Goal: Task Accomplishment & Management: Use online tool/utility

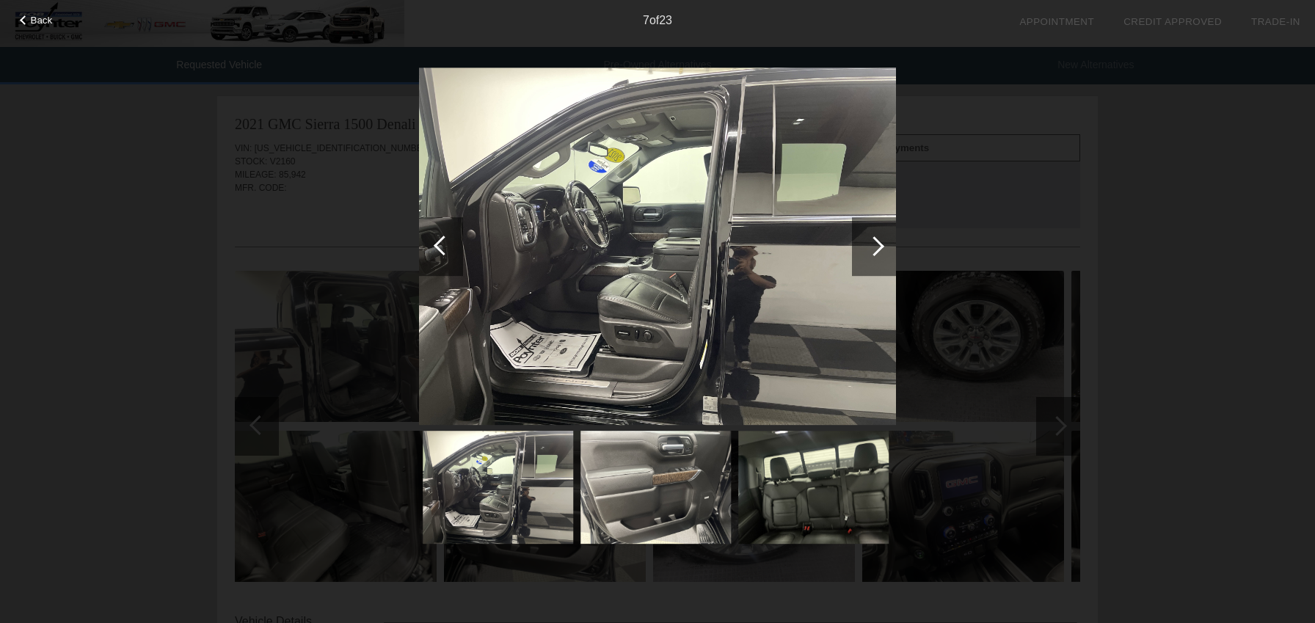
scroll to position [112, 0]
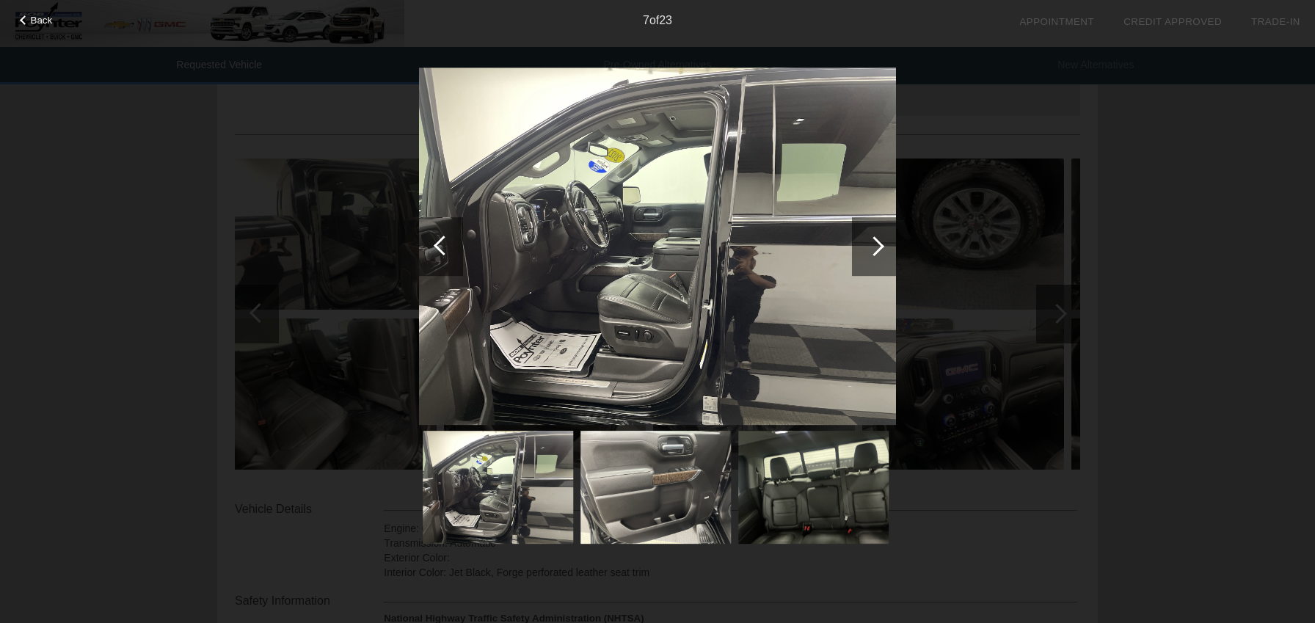
click at [872, 247] on div at bounding box center [874, 246] width 20 height 20
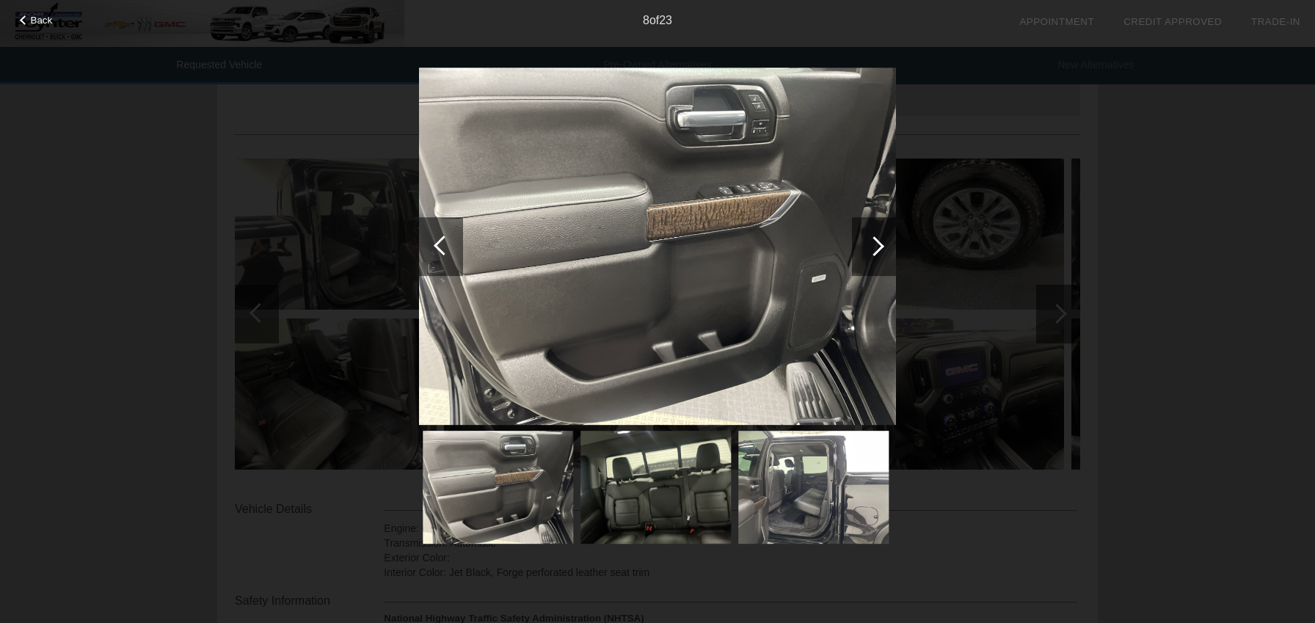
click at [878, 250] on div at bounding box center [874, 246] width 20 height 20
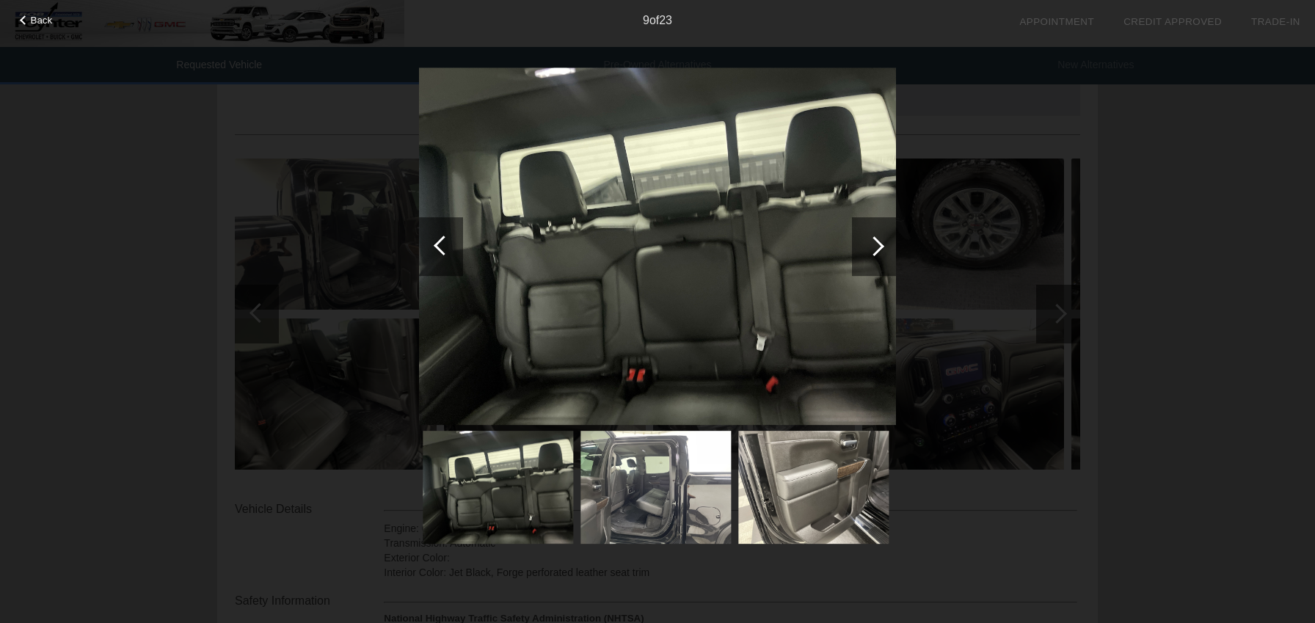
click at [878, 249] on div at bounding box center [874, 246] width 20 height 20
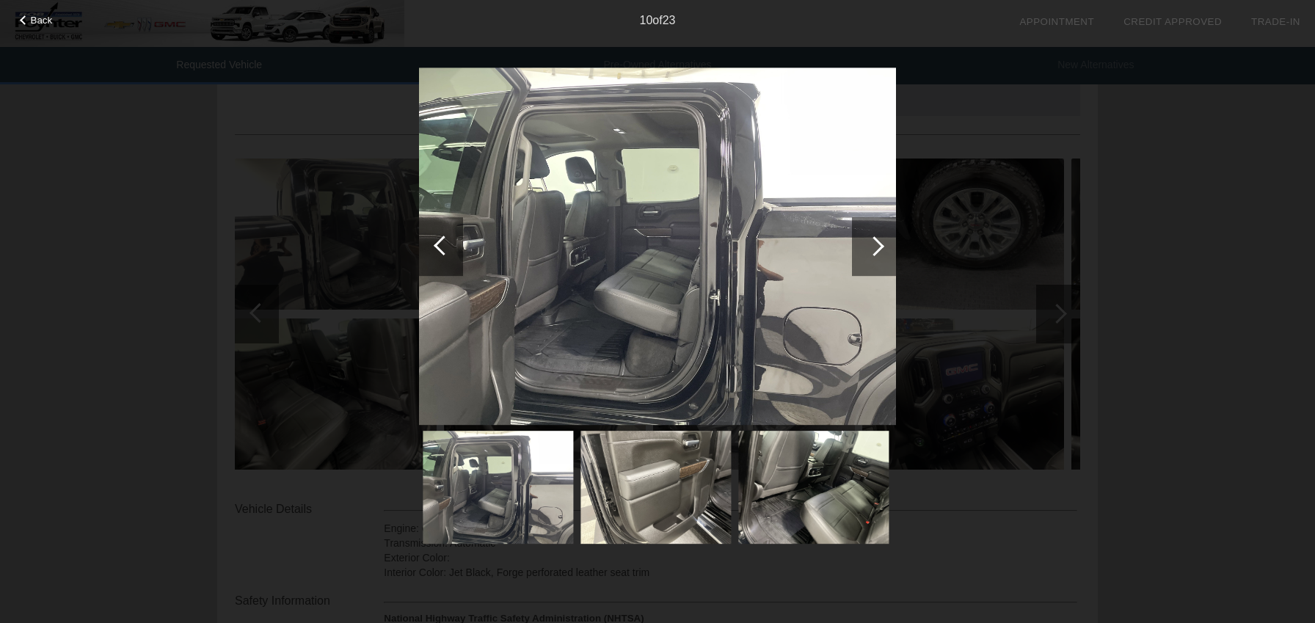
click at [1065, 321] on div "Back 10 of 23" at bounding box center [657, 311] width 1315 height 623
click at [873, 255] on div at bounding box center [874, 246] width 20 height 20
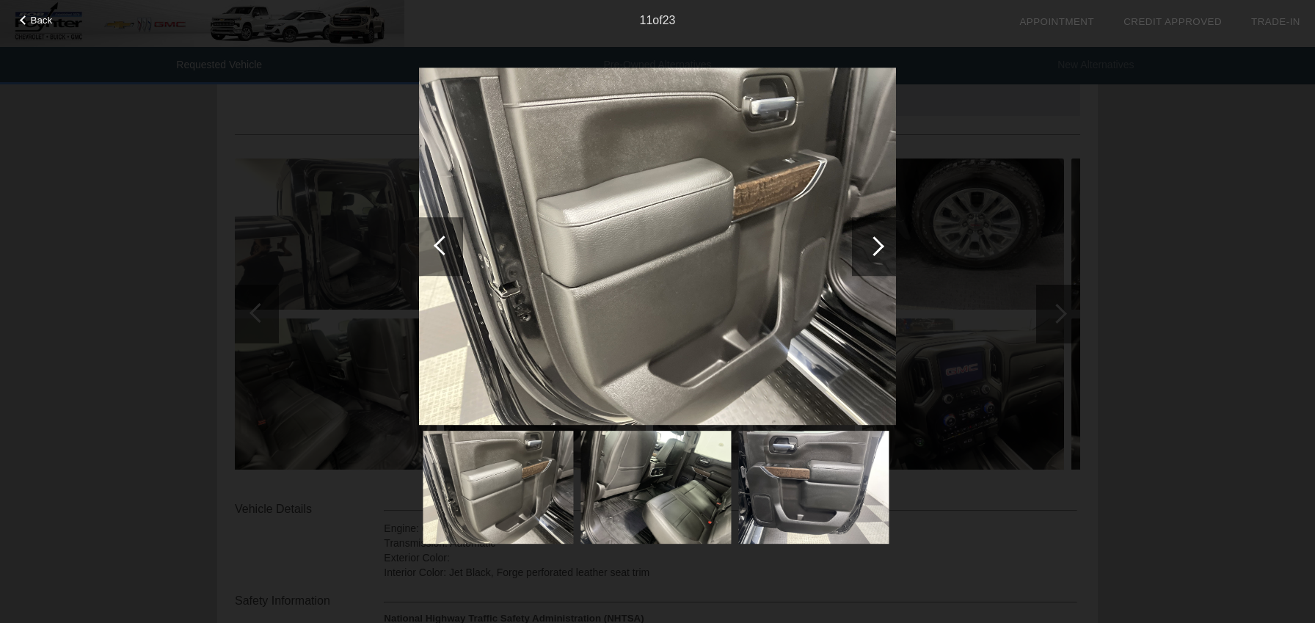
click at [882, 247] on div at bounding box center [874, 246] width 20 height 20
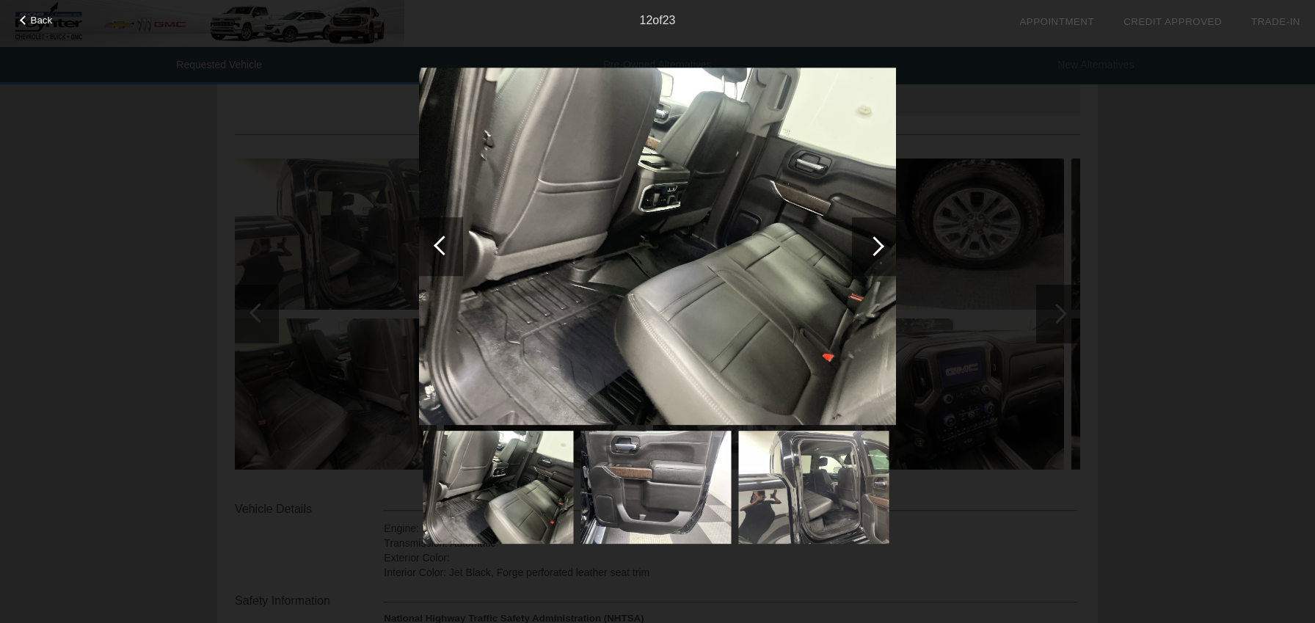
click at [886, 242] on div at bounding box center [874, 246] width 44 height 59
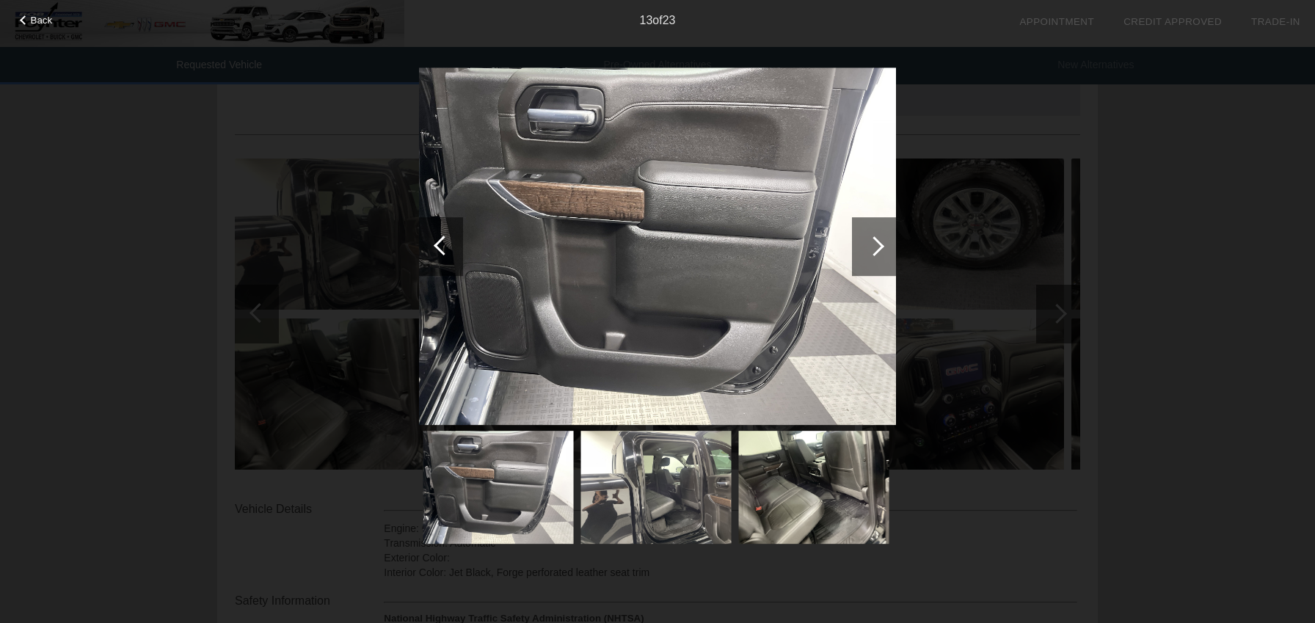
click at [871, 245] on div at bounding box center [874, 246] width 20 height 20
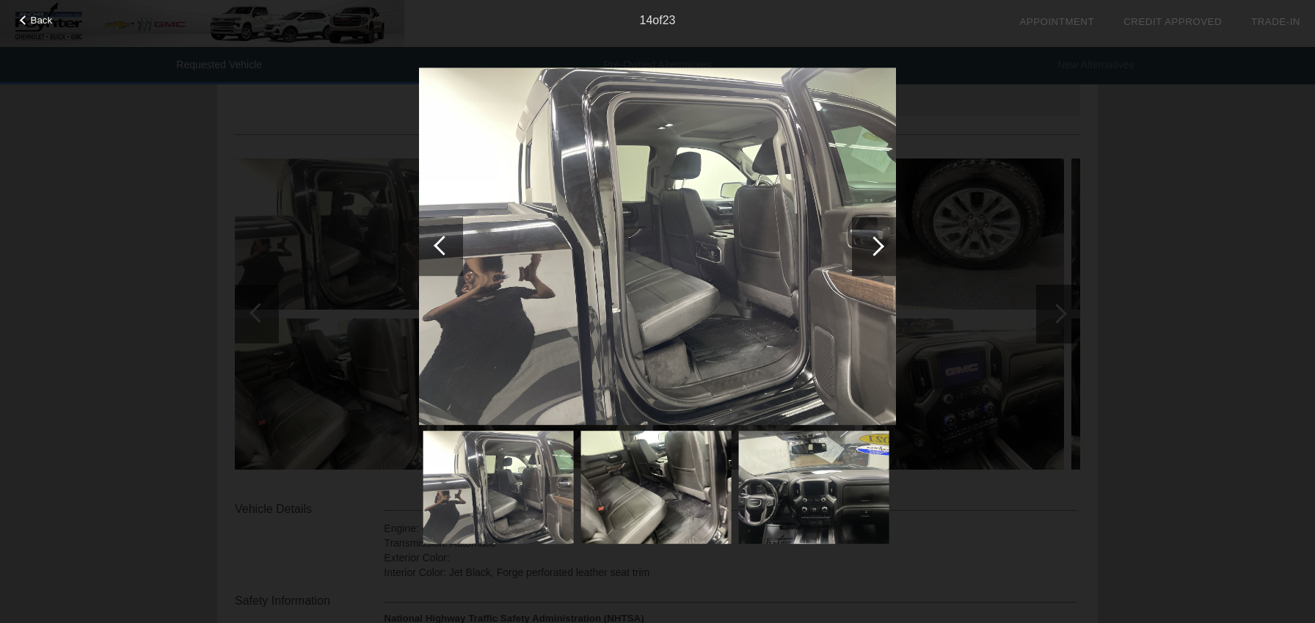
click at [875, 243] on div at bounding box center [874, 246] width 20 height 20
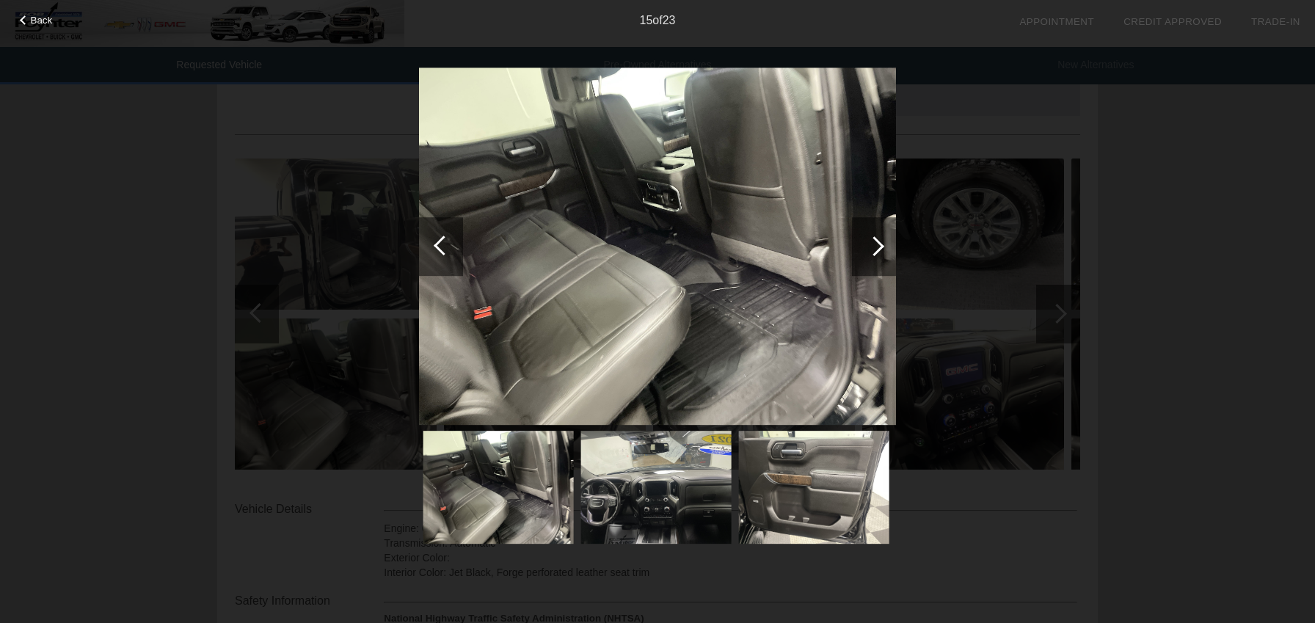
click at [875, 243] on div at bounding box center [874, 246] width 20 height 20
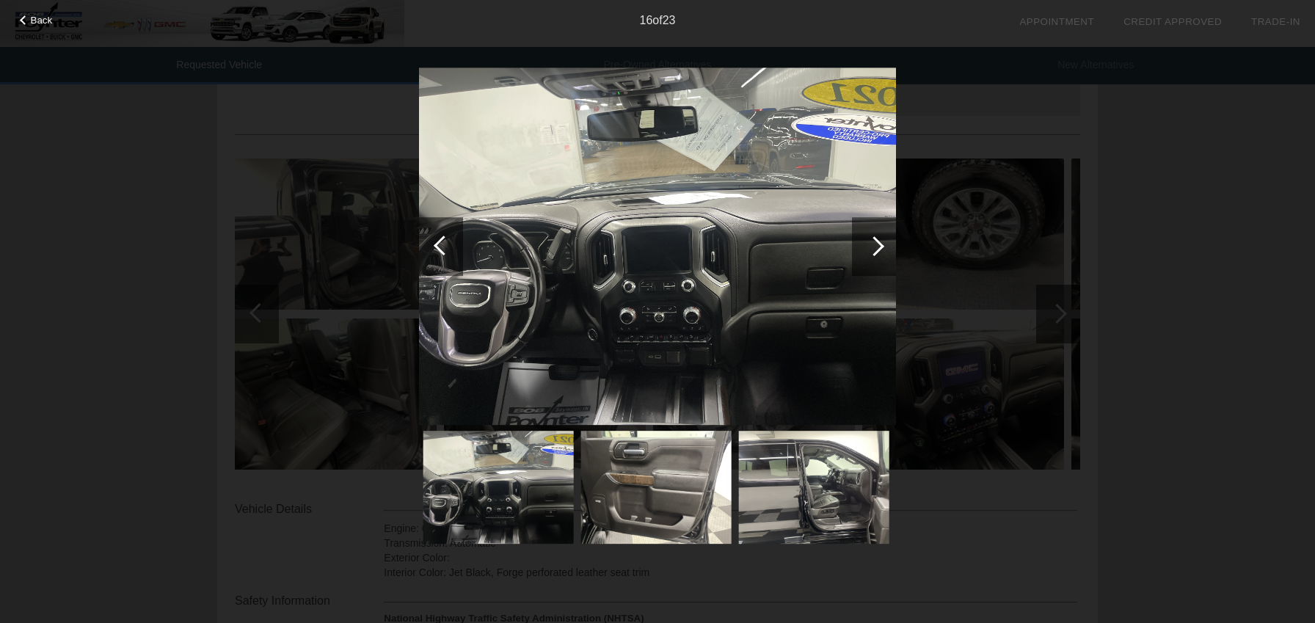
click at [875, 243] on div at bounding box center [874, 246] width 20 height 20
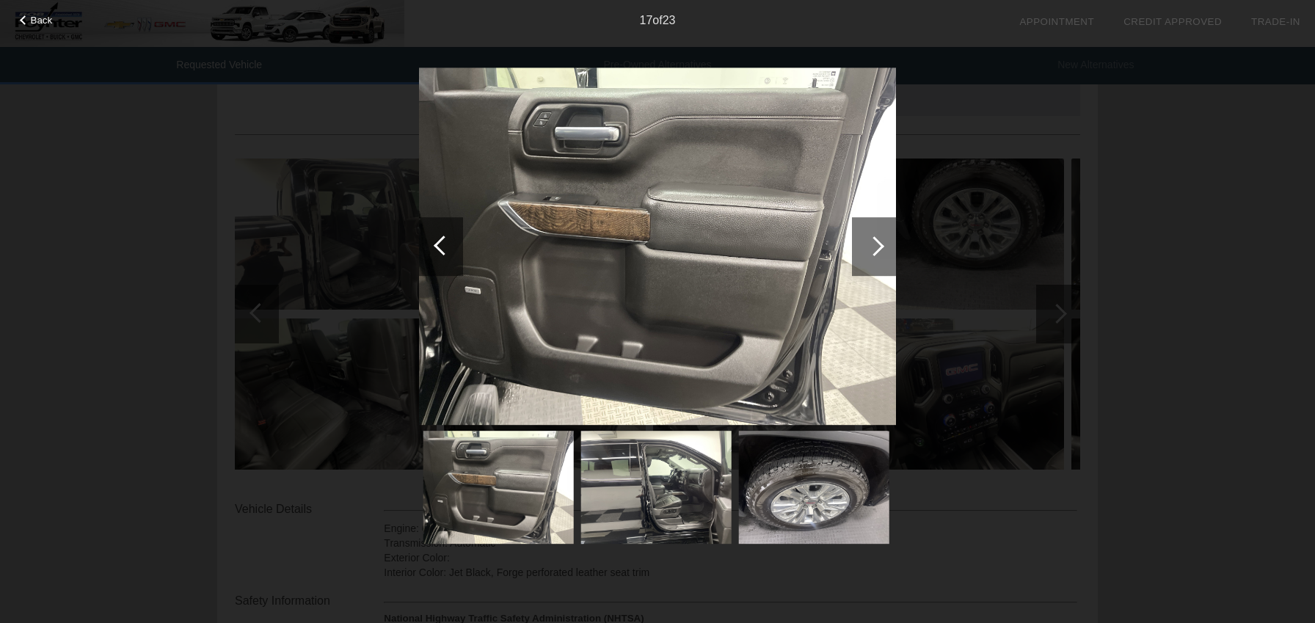
click at [875, 243] on div at bounding box center [874, 246] width 20 height 20
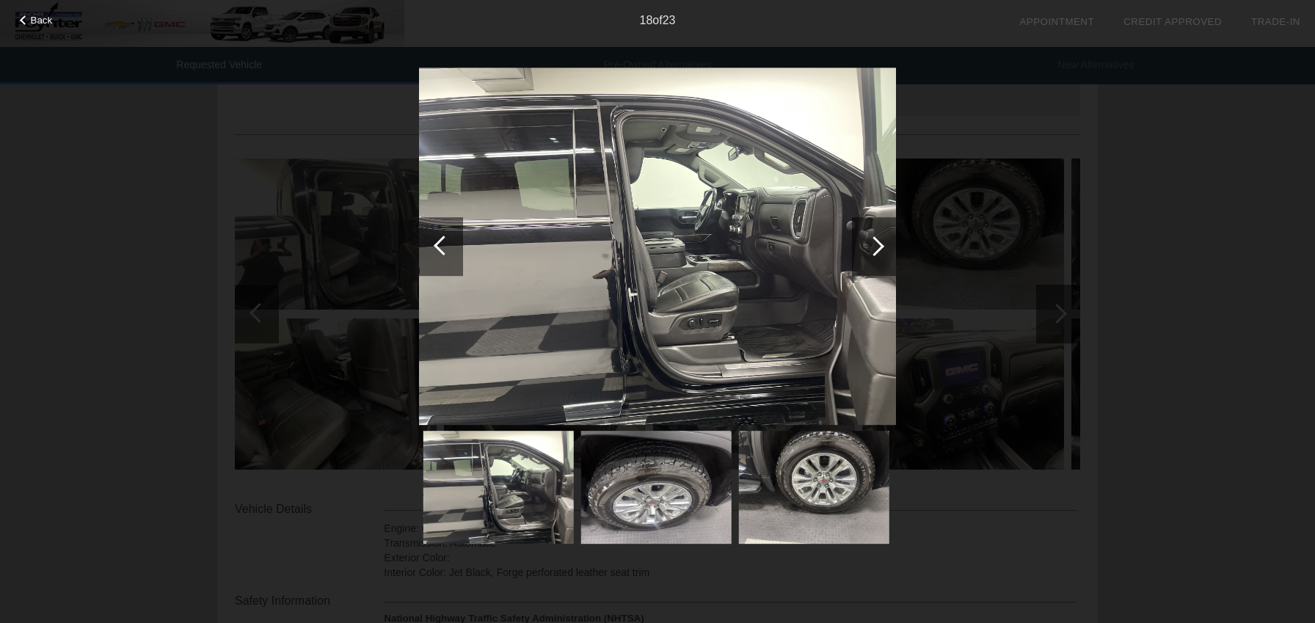
click at [882, 250] on div at bounding box center [874, 246] width 44 height 59
